Goal: Task Accomplishment & Management: Use online tool/utility

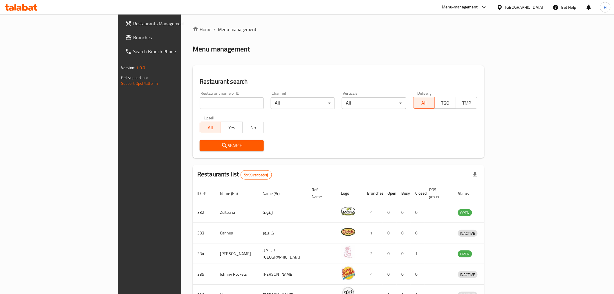
click at [200, 103] on input "search" at bounding box center [232, 103] width 64 height 12
type input "[PERSON_NAME]"
click button "Search" at bounding box center [232, 145] width 64 height 11
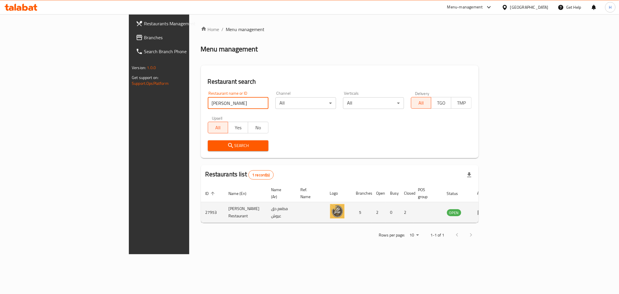
click at [484, 210] on icon "enhanced table" at bounding box center [481, 212] width 6 height 5
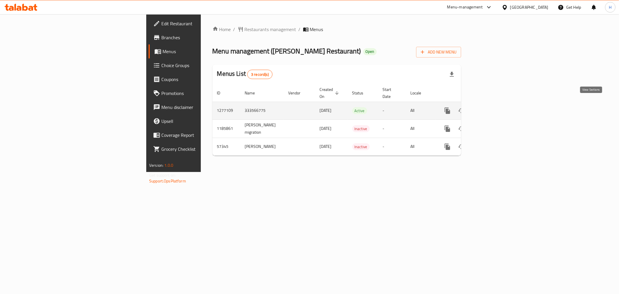
click at [492, 108] on icon "enhanced table" at bounding box center [489, 110] width 5 height 5
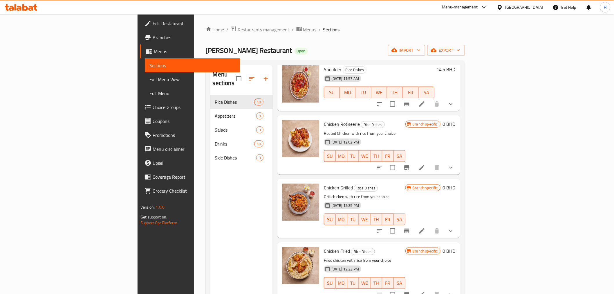
scroll to position [161, 0]
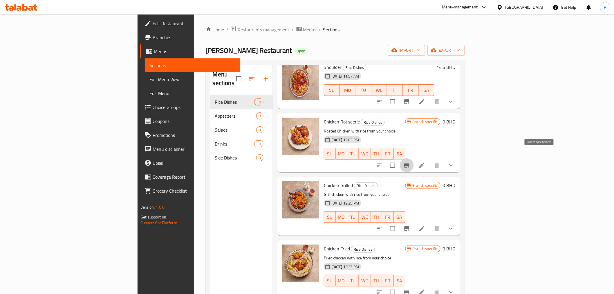
click at [411, 162] on icon "Branch-specific-item" at bounding box center [407, 165] width 7 height 7
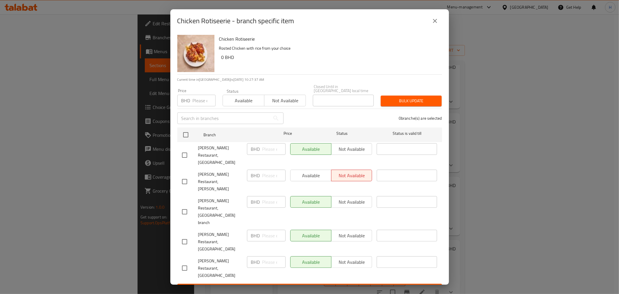
click at [438, 28] on button "close" at bounding box center [435, 21] width 14 height 14
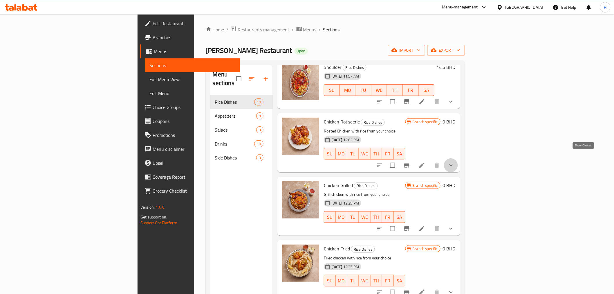
click at [455, 162] on icon "show more" at bounding box center [451, 165] width 7 height 7
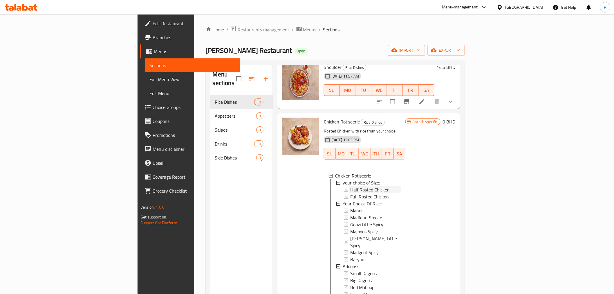
click at [350, 186] on span "Half Rosted Chicken" at bounding box center [369, 189] width 39 height 7
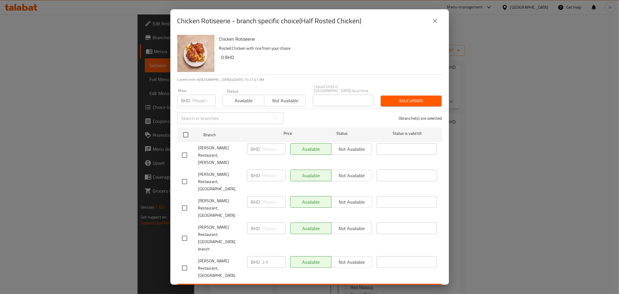
click at [437, 28] on button "close" at bounding box center [435, 21] width 14 height 14
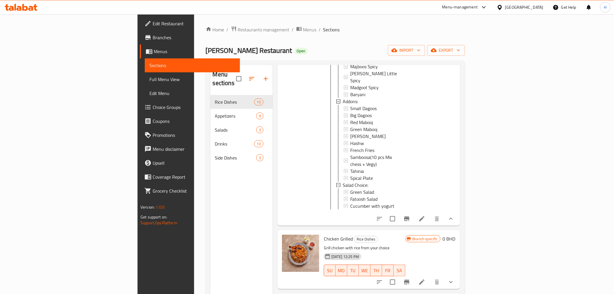
scroll to position [387, 0]
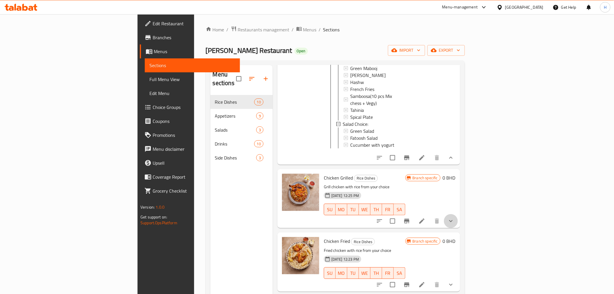
click at [453, 220] on icon "show more" at bounding box center [450, 221] width 3 height 2
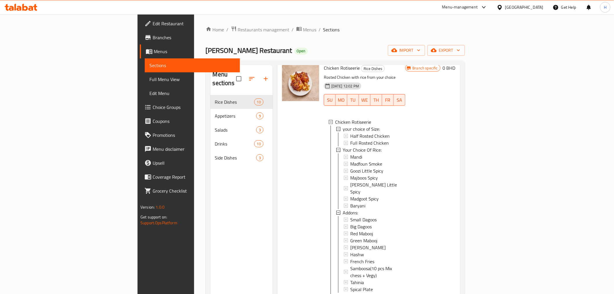
scroll to position [226, 0]
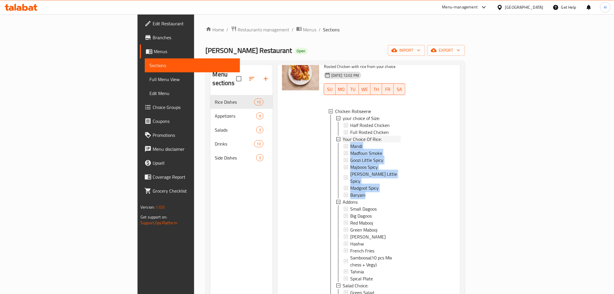
drag, startPoint x: 306, startPoint y: 136, endPoint x: 364, endPoint y: 181, distance: 73.5
click at [364, 181] on ul "Mandi Madfoun Smoke Goozi Little Spicy Majboos Spicy [PERSON_NAME] Little Spicy…" at bounding box center [369, 171] width 63 height 56
click at [350, 191] on div "Baryani" at bounding box center [375, 194] width 51 height 7
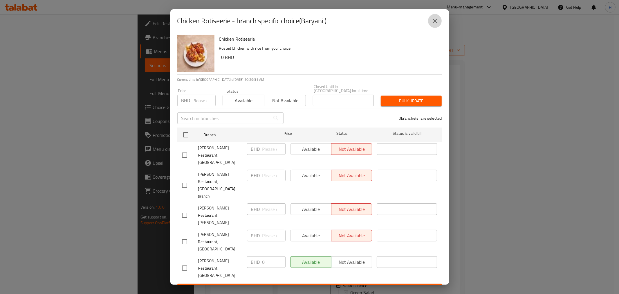
click at [438, 24] on icon "close" at bounding box center [435, 20] width 7 height 7
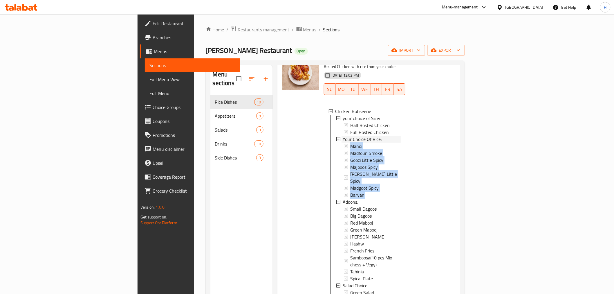
drag, startPoint x: 306, startPoint y: 135, endPoint x: 359, endPoint y: 179, distance: 68.9
click at [359, 179] on ul "Mandi Madfoun Smoke Goozi Little Spicy Majboos Spicy [PERSON_NAME] Little Spicy…" at bounding box center [369, 171] width 63 height 56
drag, startPoint x: 260, startPoint y: 160, endPoint x: 260, endPoint y: 170, distance: 10.7
click at [280, 160] on div at bounding box center [301, 187] width 42 height 273
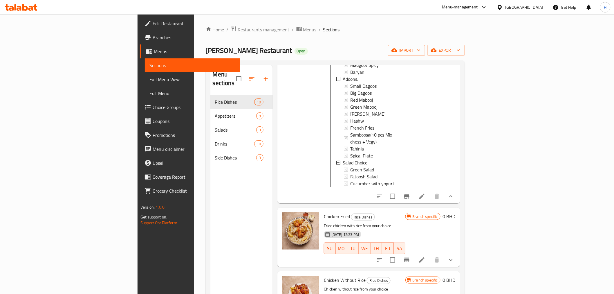
scroll to position [645, 0]
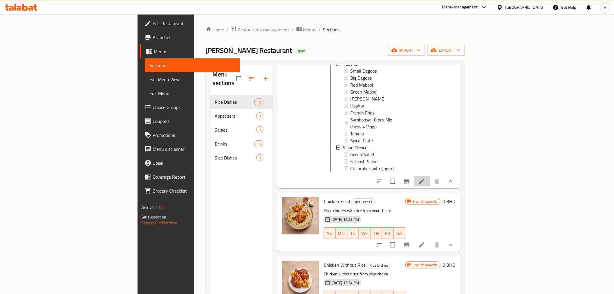
click at [425, 179] on icon at bounding box center [422, 181] width 5 height 5
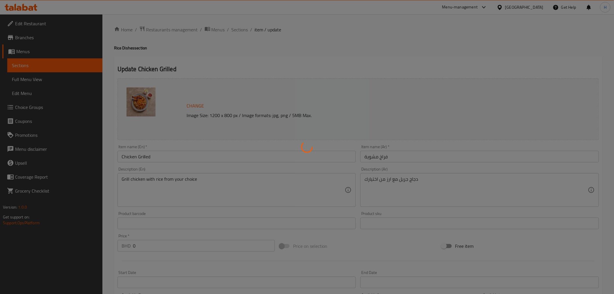
type input "الحجم:"
type input "1"
type input "اختيارك من الأرز:"
type input "1"
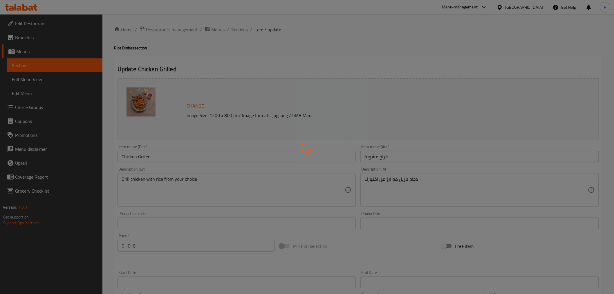
type input "2"
type input "اضافات:"
type input "0"
type input "اختيار [PERSON_NAME]:"
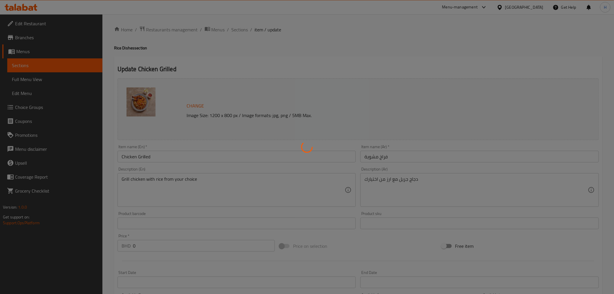
type input "0"
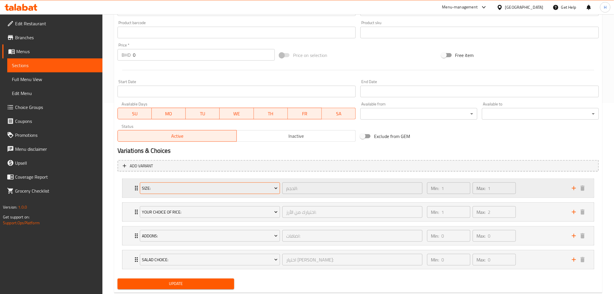
scroll to position [193, 0]
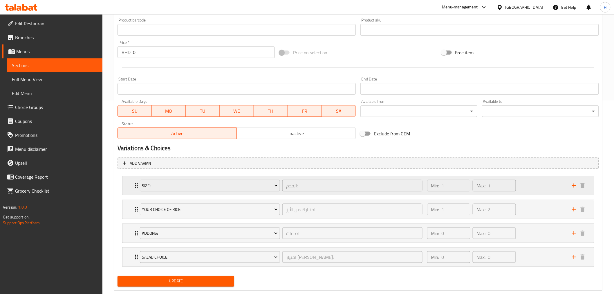
click at [132, 181] on div "Size: الحجم: ​ Min: 1 ​ Max: 1 ​" at bounding box center [359, 185] width 472 height 19
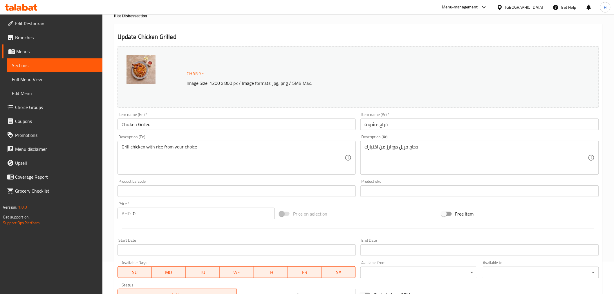
scroll to position [0, 0]
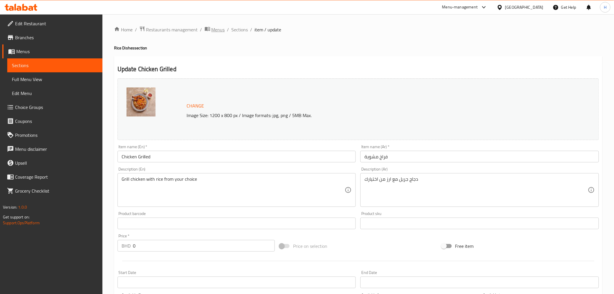
click at [213, 33] on span "Menus" at bounding box center [218, 29] width 13 height 7
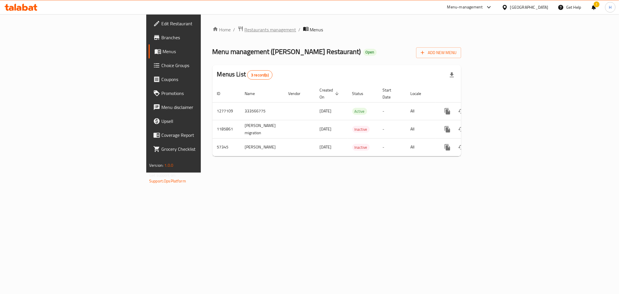
click at [245, 30] on span "Restaurants management" at bounding box center [271, 29] width 52 height 7
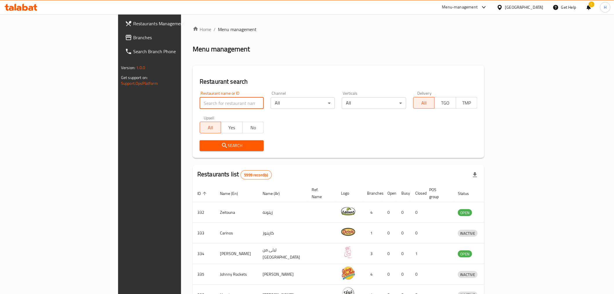
click at [200, 101] on input "search" at bounding box center [232, 103] width 64 height 12
type input "almadhif"
click button "Search" at bounding box center [232, 145] width 64 height 11
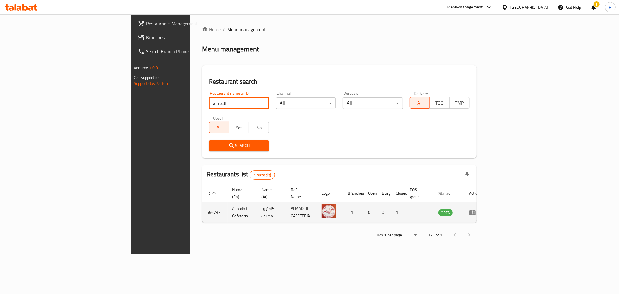
click at [475, 211] on icon "enhanced table" at bounding box center [474, 212] width 2 height 2
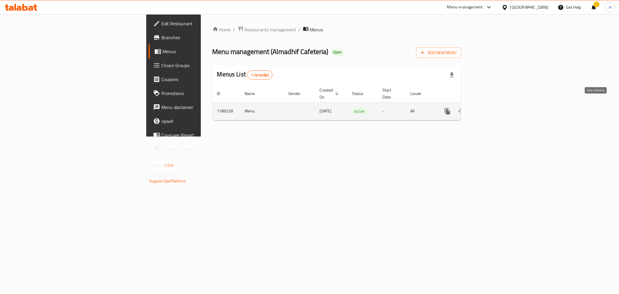
click at [493, 108] on icon "enhanced table" at bounding box center [489, 111] width 7 height 7
